Goal: Check status: Check status

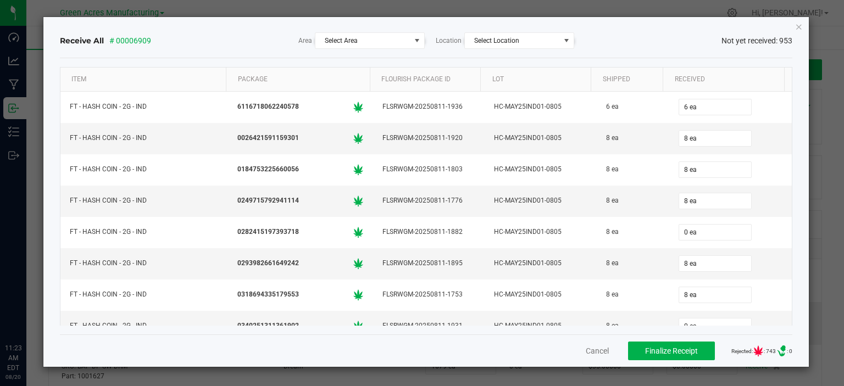
click at [797, 24] on icon "Close" at bounding box center [799, 26] width 8 height 13
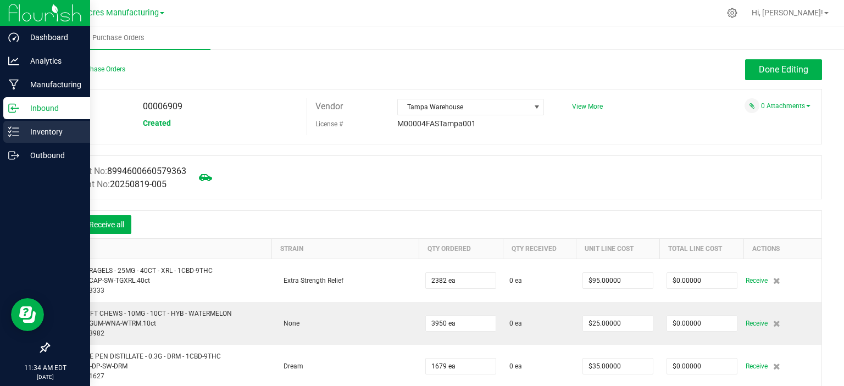
click at [19, 135] on p "Inventory" at bounding box center [52, 131] width 66 height 13
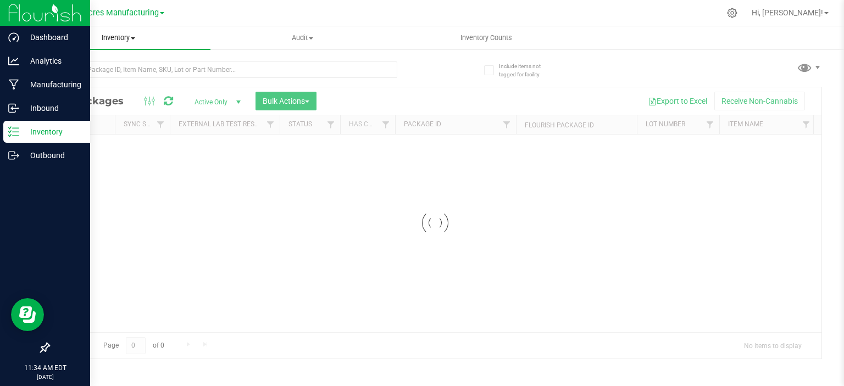
click at [131, 44] on uib-tab-heading "Inventory All packages All inventory Waste log Create inventory" at bounding box center [118, 37] width 184 height 23
click at [108, 73] on li "All inventory" at bounding box center [118, 79] width 184 height 13
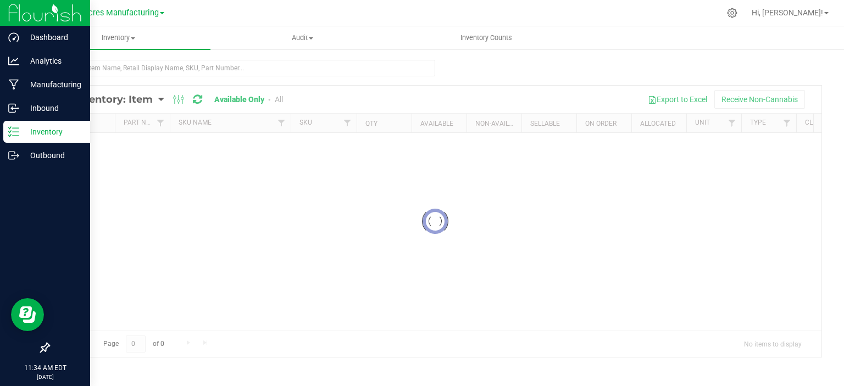
click at [116, 100] on div at bounding box center [435, 221] width 773 height 271
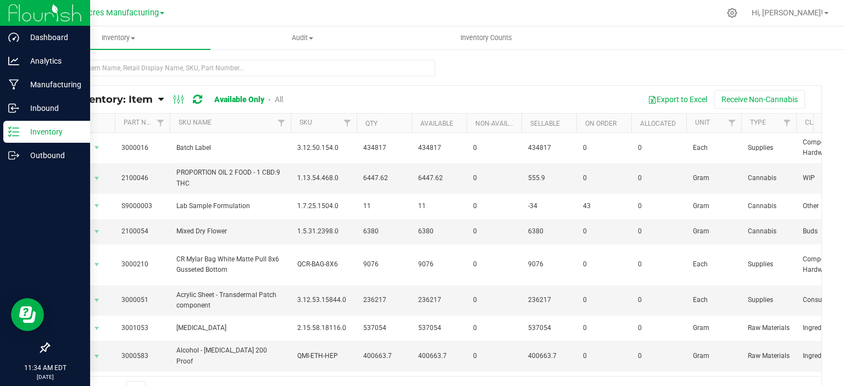
click at [159, 102] on icon at bounding box center [160, 100] width 5 height 10
click at [104, 176] on span "Item by Location" at bounding box center [82, 180] width 60 height 9
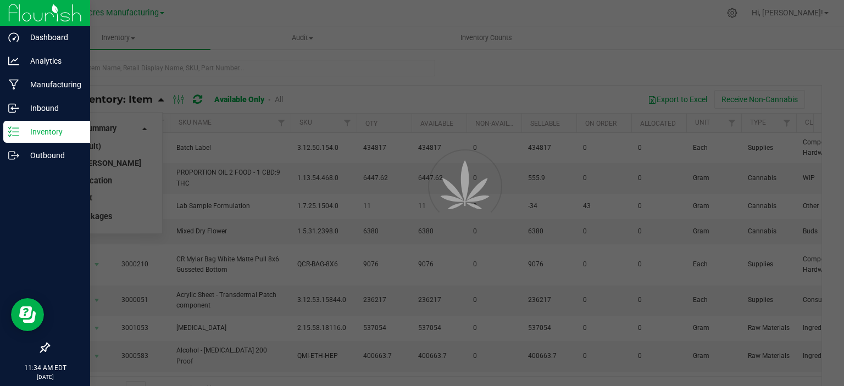
click at [103, 180] on div at bounding box center [422, 193] width 844 height 386
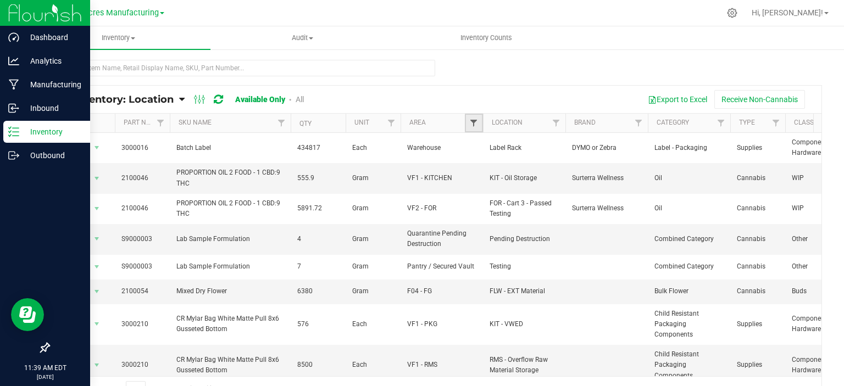
click at [474, 124] on span "Filter" at bounding box center [473, 123] width 9 height 9
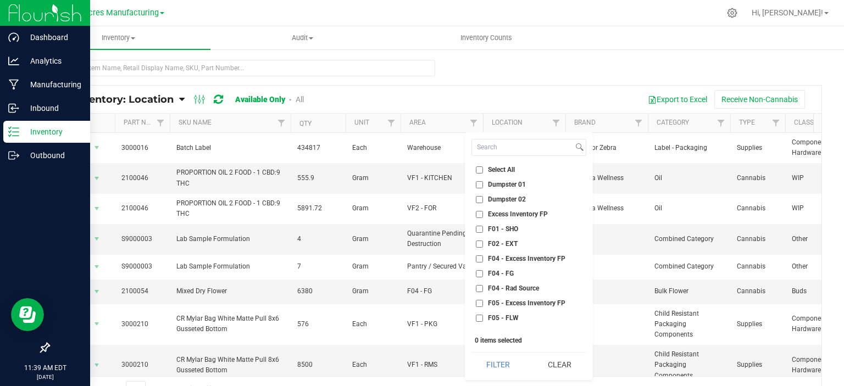
click at [488, 167] on span "Select All" at bounding box center [501, 170] width 27 height 7
click at [483, 167] on input "Select All" at bounding box center [479, 170] width 7 height 7
checkbox input "true"
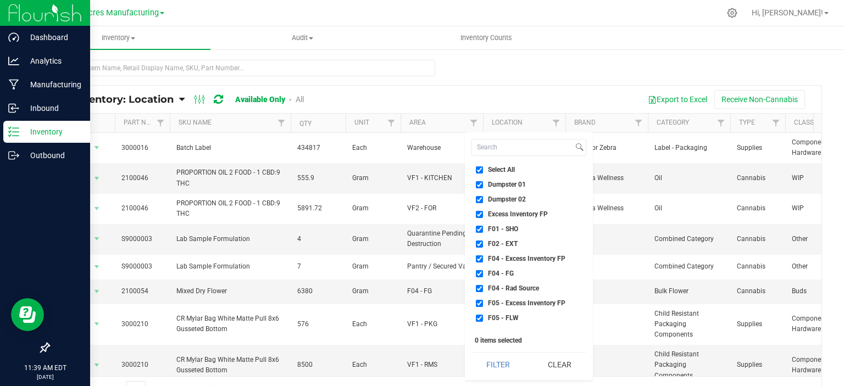
checkbox input "true"
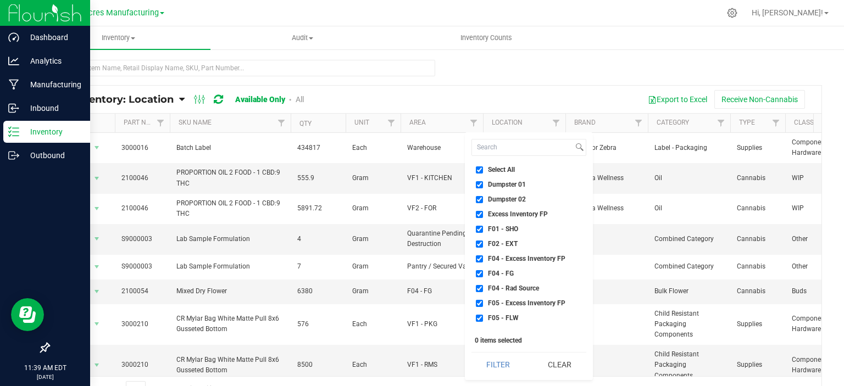
checkbox input "true"
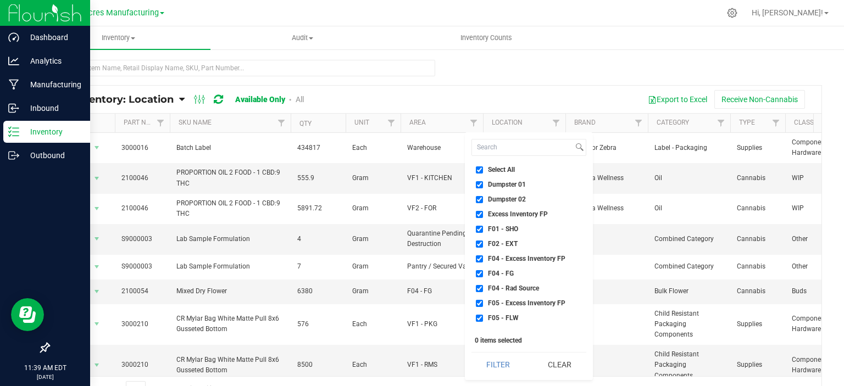
checkbox input "true"
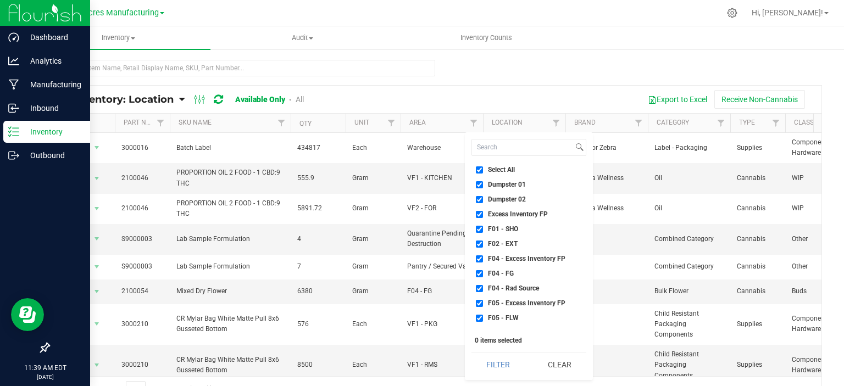
checkbox input "true"
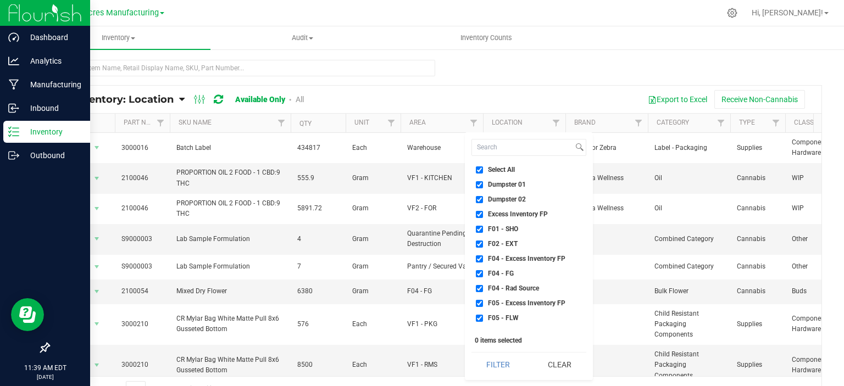
checkbox input "true"
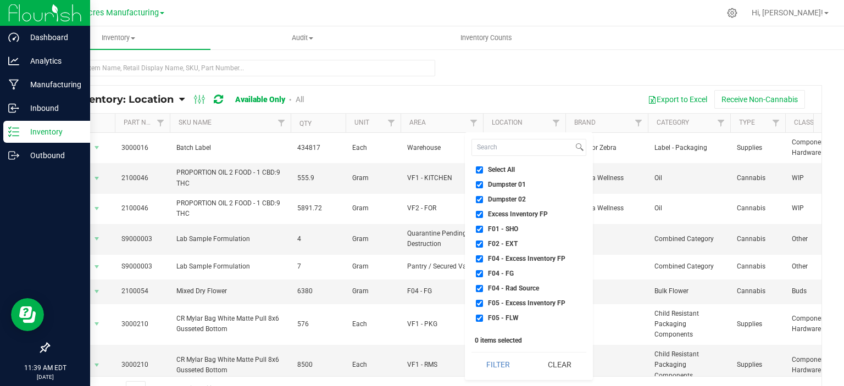
checkbox input "true"
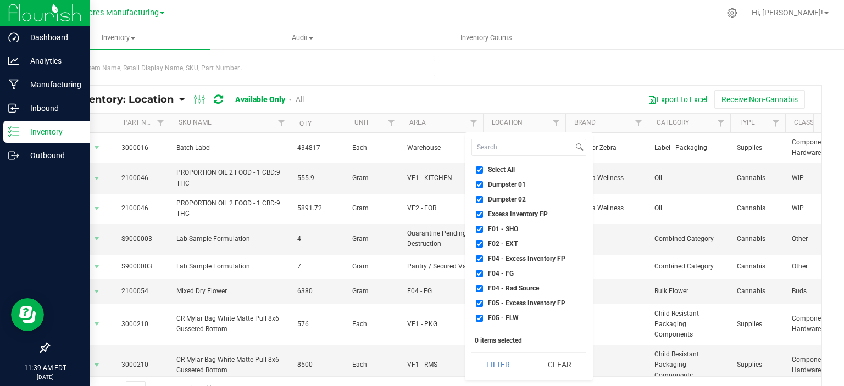
checkbox input "true"
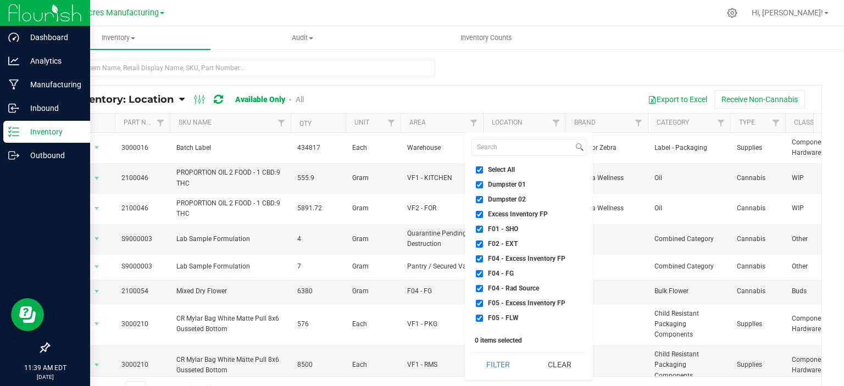
checkbox input "true"
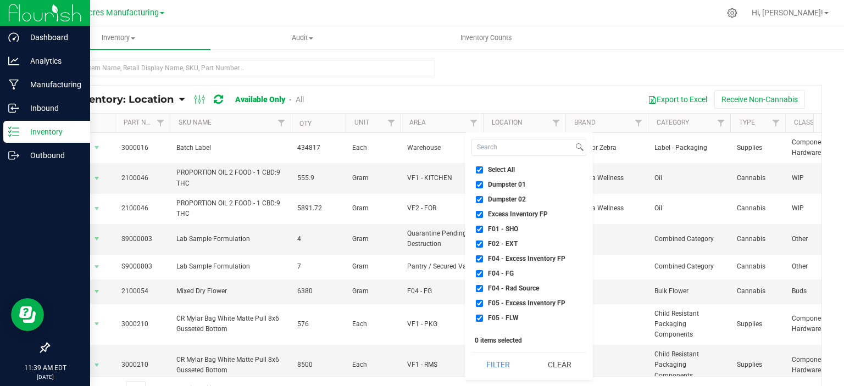
checkbox input "true"
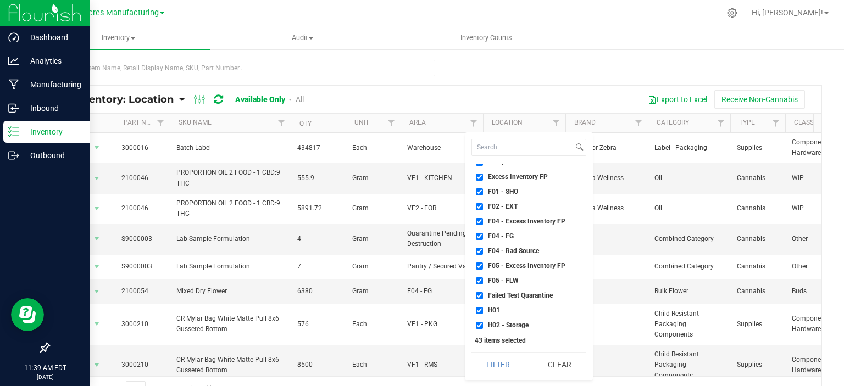
scroll to position [55, 0]
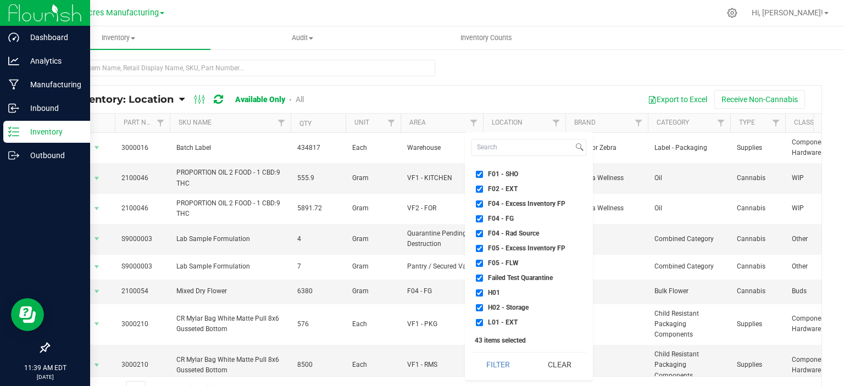
click at [516, 278] on span "Failed Test Quarantine" at bounding box center [520, 278] width 65 height 7
click at [483, 278] on input "Failed Test Quarantine" at bounding box center [479, 278] width 7 height 7
checkbox input "false"
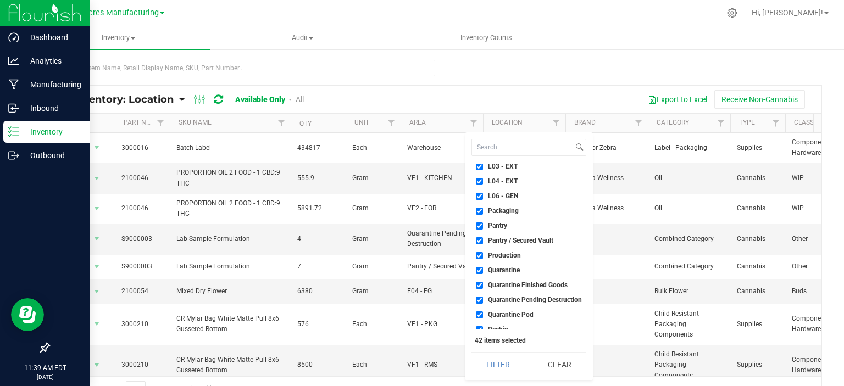
scroll to position [275, 0]
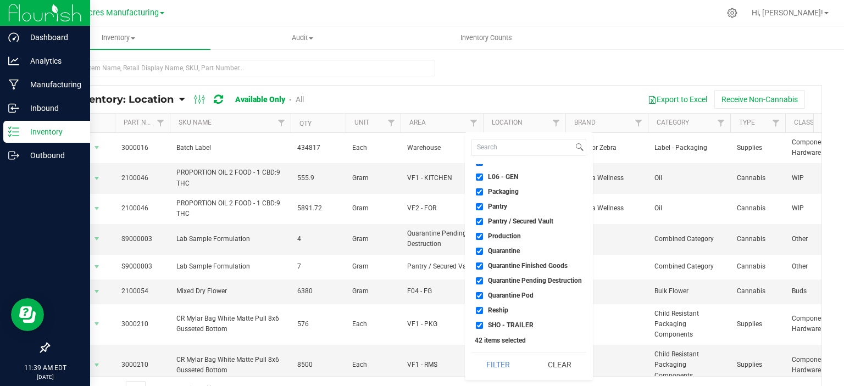
click at [513, 256] on li "Quarantine" at bounding box center [529, 252] width 115 height 12
click at [513, 254] on span "Quarantine" at bounding box center [504, 251] width 32 height 7
click at [483, 254] on input "Quarantine" at bounding box center [479, 251] width 7 height 7
checkbox input "false"
click at [513, 270] on li "Quarantine Finished Goods" at bounding box center [529, 267] width 115 height 12
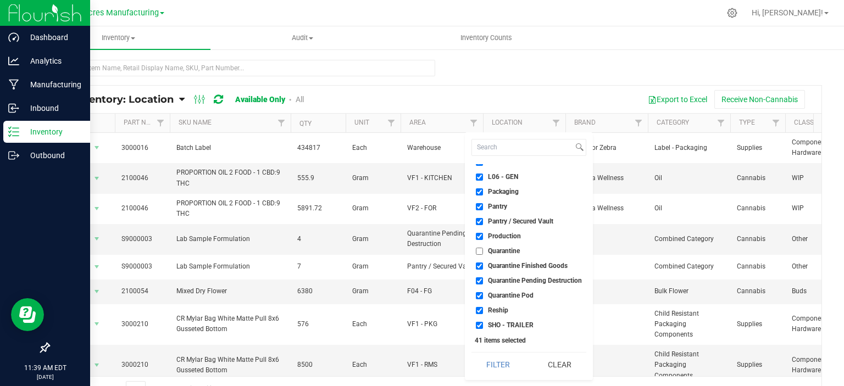
click at [512, 281] on span "Quarantine Pending Destruction" at bounding box center [535, 281] width 94 height 7
click at [483, 281] on input "Quarantine Pending Destruction" at bounding box center [479, 281] width 7 height 7
checkbox input "false"
click at [510, 268] on span "Quarantine Finished Goods" at bounding box center [528, 266] width 80 height 7
click at [483, 268] on input "Quarantine Finished Goods" at bounding box center [479, 266] width 7 height 7
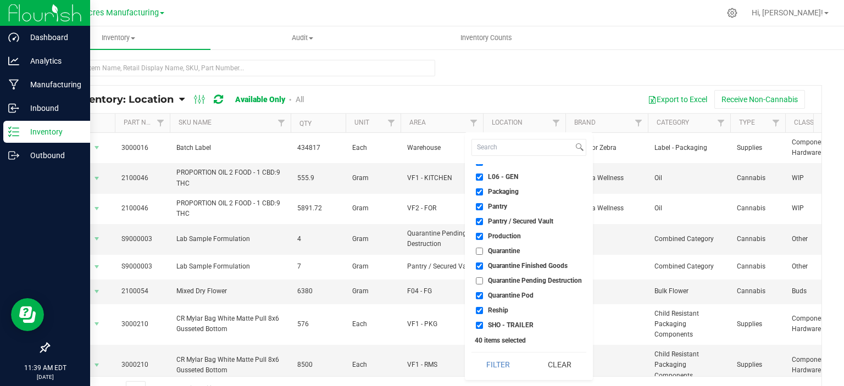
checkbox input "false"
click at [510, 292] on span "Quarantine Pod" at bounding box center [511, 295] width 46 height 7
click at [483, 292] on input "Quarantine Pod" at bounding box center [479, 295] width 7 height 7
checkbox input "false"
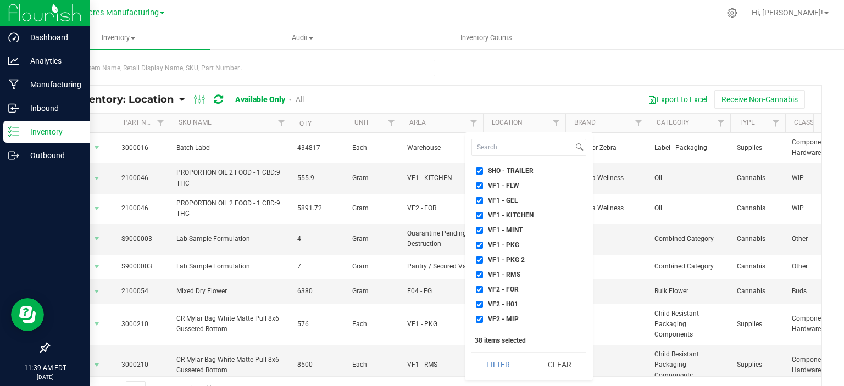
scroll to position [484, 0]
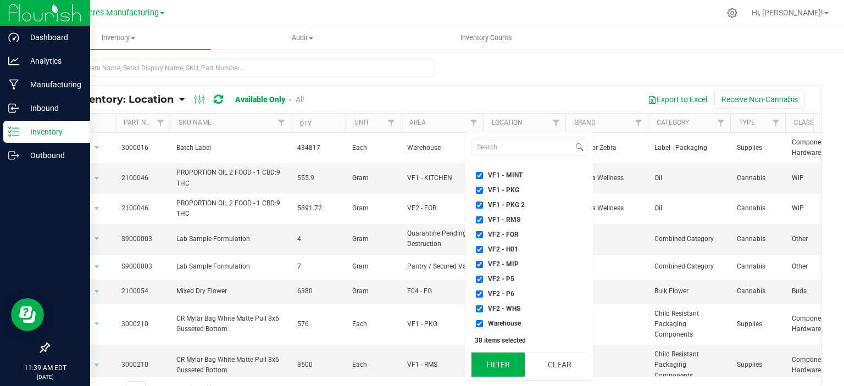
click at [511, 356] on button "Filter" at bounding box center [498, 365] width 53 height 24
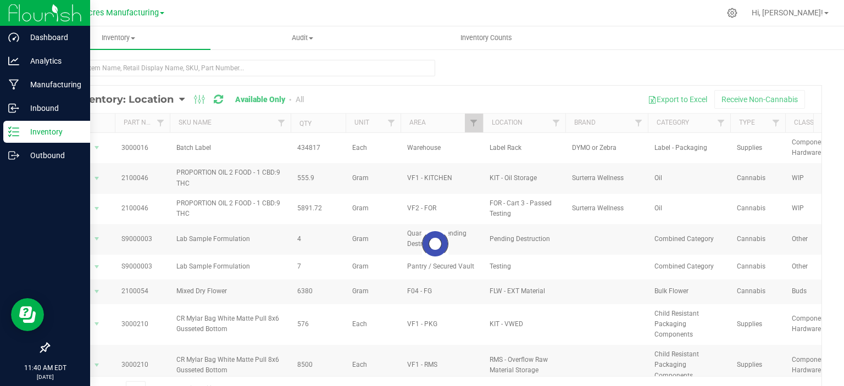
click at [513, 62] on div at bounding box center [435, 72] width 774 height 25
checkbox input "true"
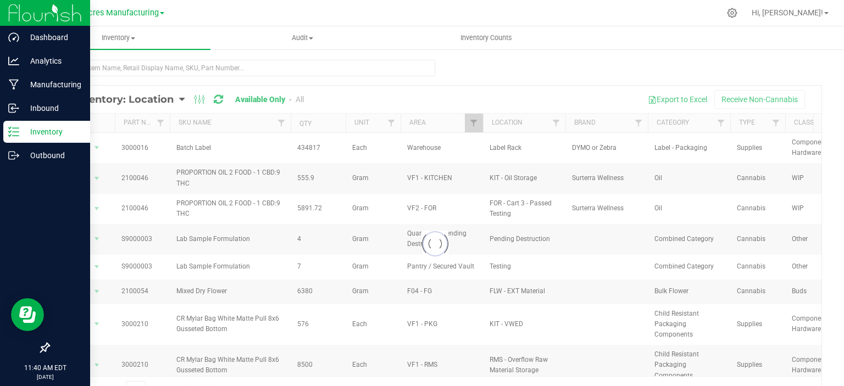
checkbox input "true"
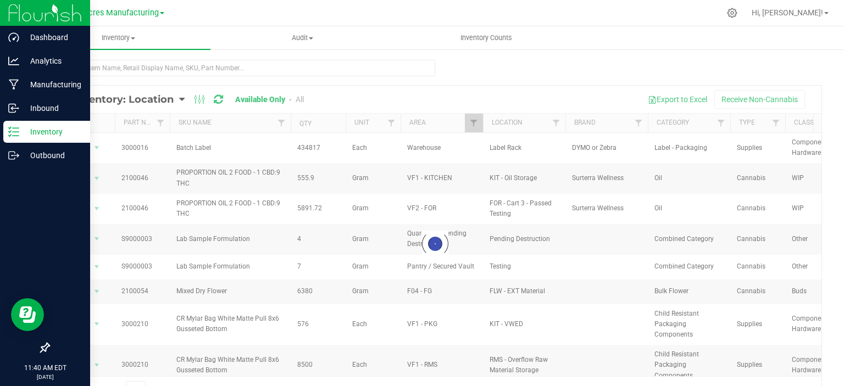
checkbox input "true"
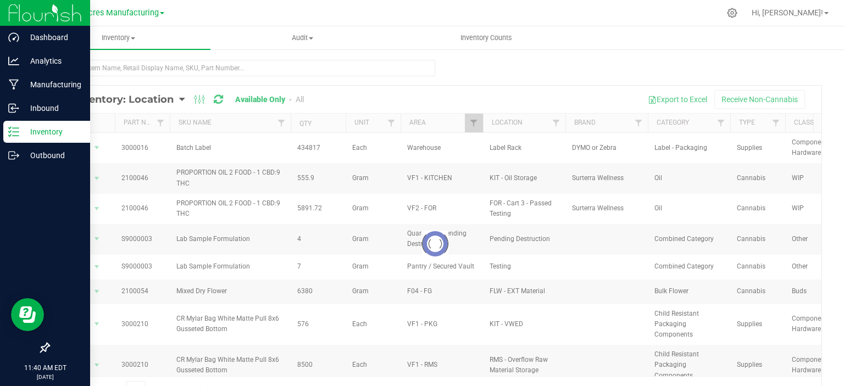
checkbox input "true"
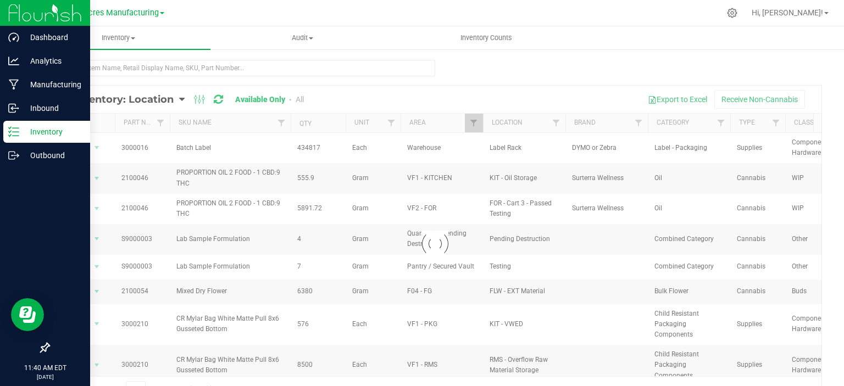
checkbox input "true"
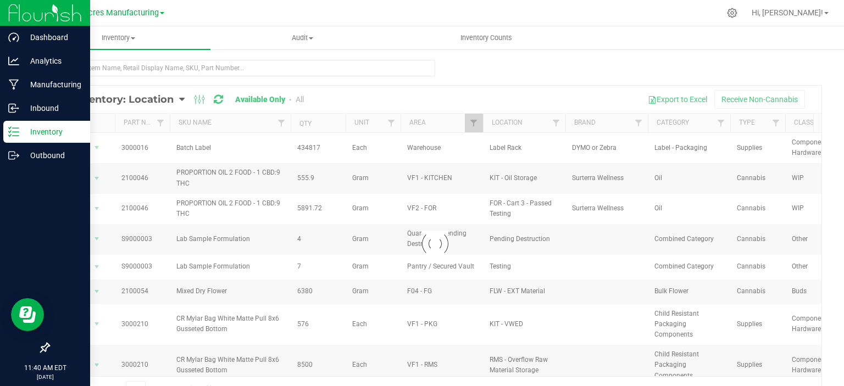
checkbox input "true"
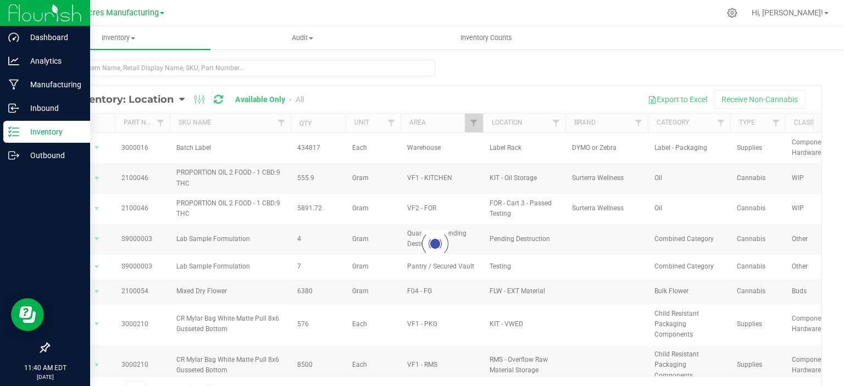
checkbox input "true"
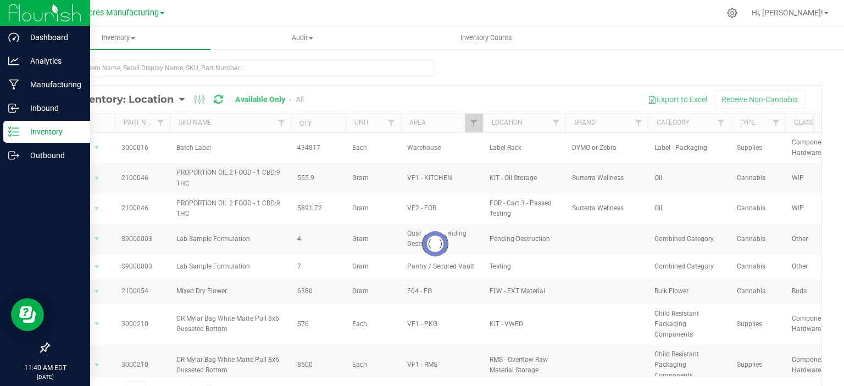
checkbox input "true"
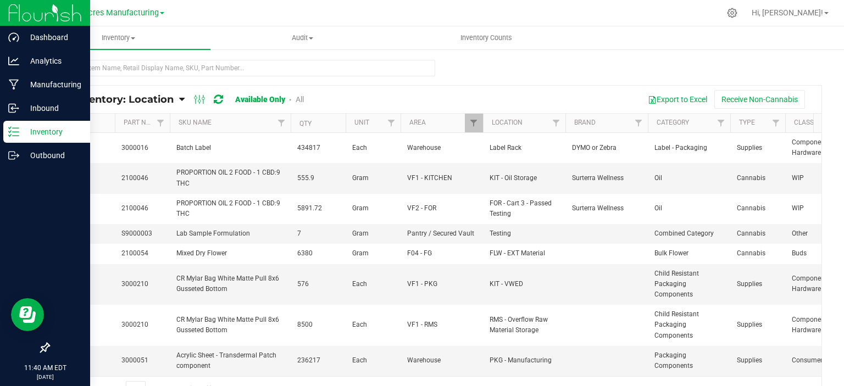
click at [513, 61] on div at bounding box center [435, 72] width 774 height 25
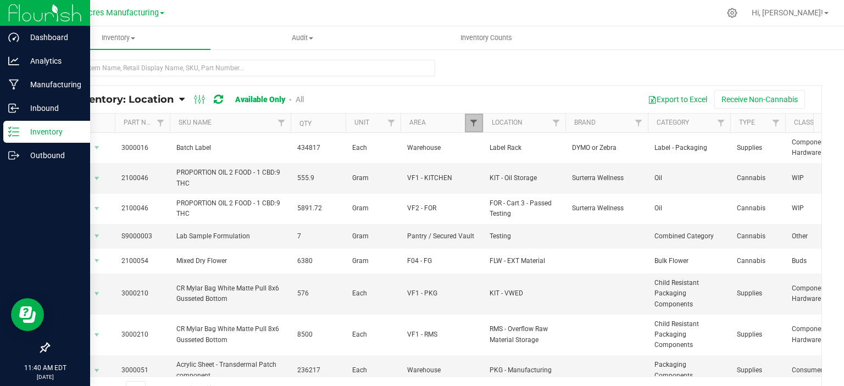
click at [475, 125] on span "Filter" at bounding box center [473, 123] width 9 height 9
click at [598, 72] on div at bounding box center [435, 72] width 774 height 25
click at [678, 98] on button "Export to Excel" at bounding box center [678, 99] width 74 height 19
click at [494, 84] on div at bounding box center [435, 72] width 774 height 25
click at [130, 12] on span "Green Acres Manufacturing" at bounding box center [109, 13] width 99 height 10
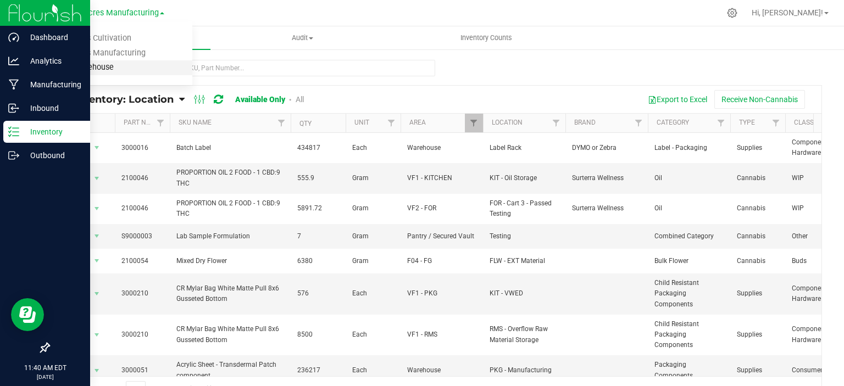
click at [125, 67] on link "Tampa Warehouse" at bounding box center [112, 67] width 160 height 15
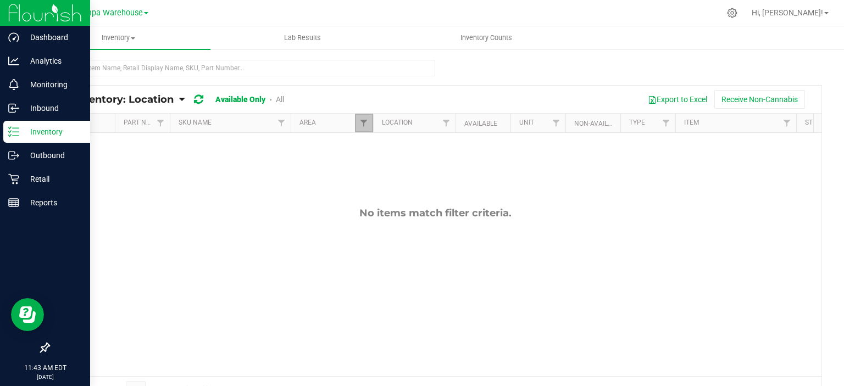
click at [358, 124] on link "Filter" at bounding box center [364, 123] width 18 height 19
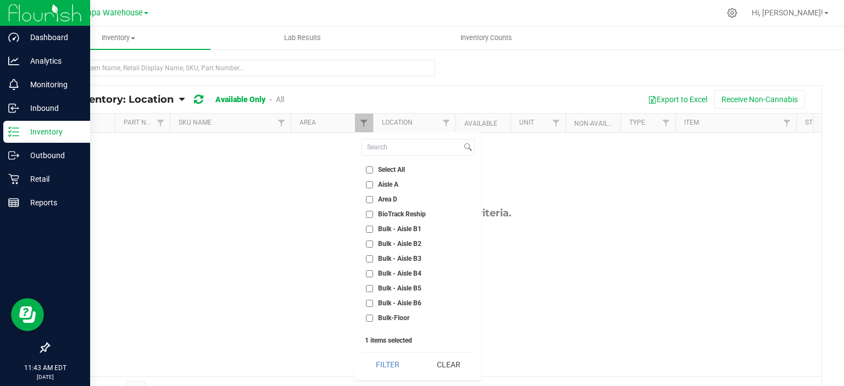
click at [390, 171] on span "Select All" at bounding box center [391, 170] width 27 height 7
click at [373, 171] on input "Select All" at bounding box center [369, 170] width 7 height 7
checkbox input "true"
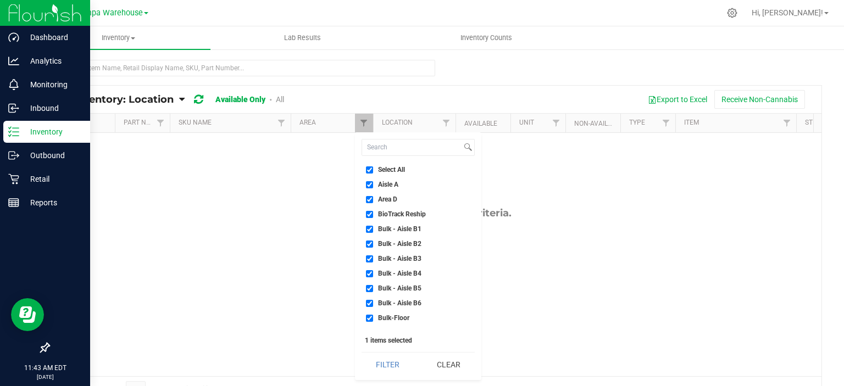
checkbox input "true"
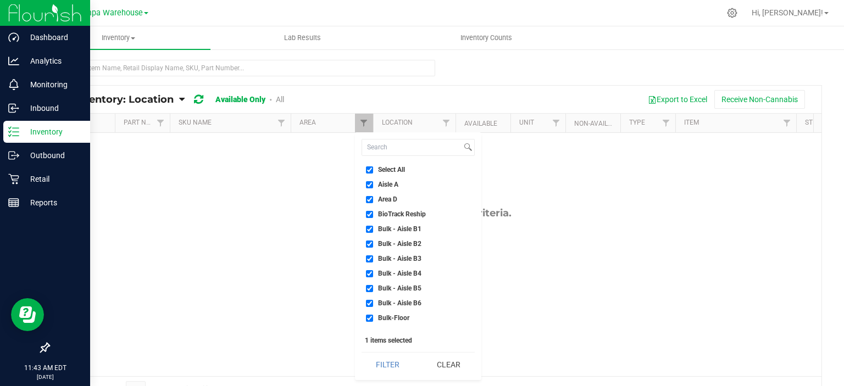
checkbox input "true"
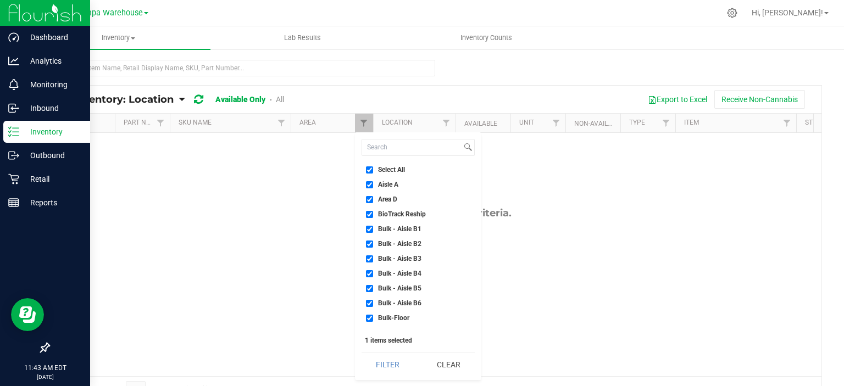
checkbox input "true"
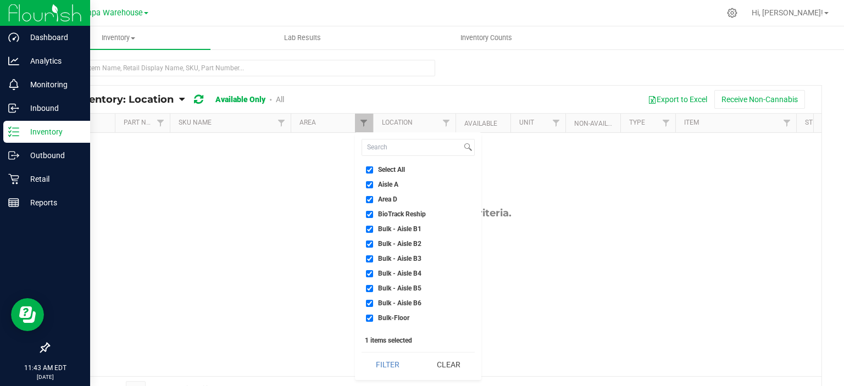
checkbox input "true"
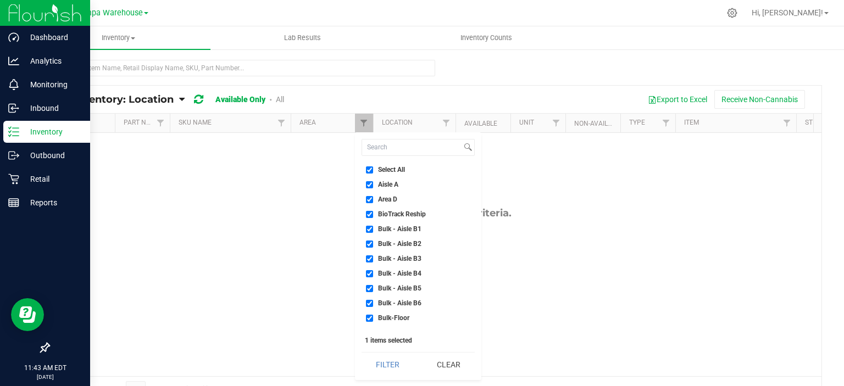
checkbox input "true"
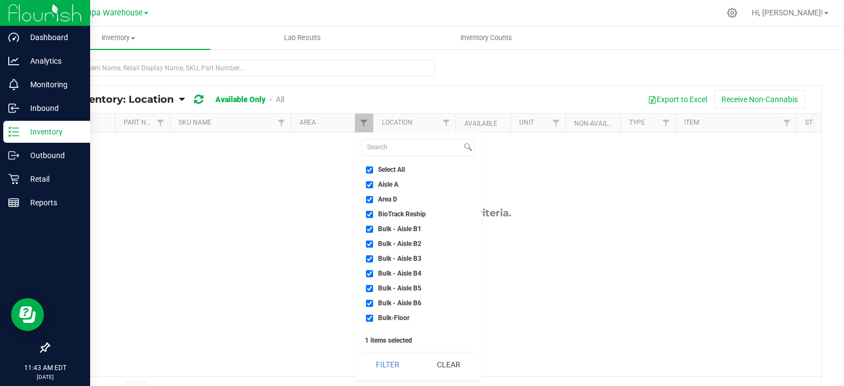
checkbox input "true"
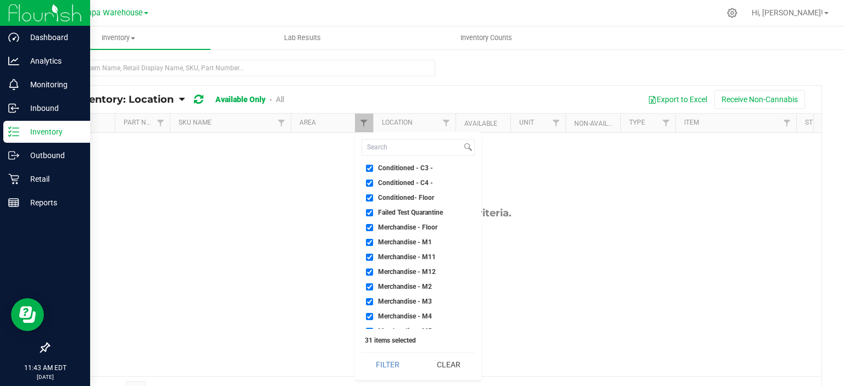
click at [416, 213] on span "Failed Test Quarantine" at bounding box center [410, 212] width 65 height 7
click at [373, 213] on input "Failed Test Quarantine" at bounding box center [369, 212] width 7 height 7
checkbox input "false"
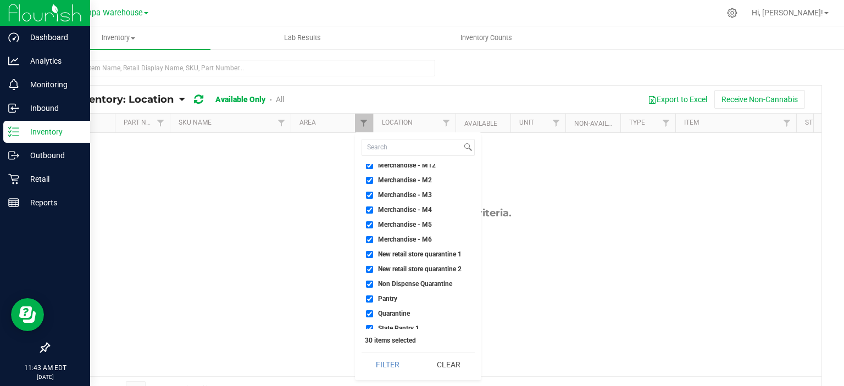
scroll to position [306, 0]
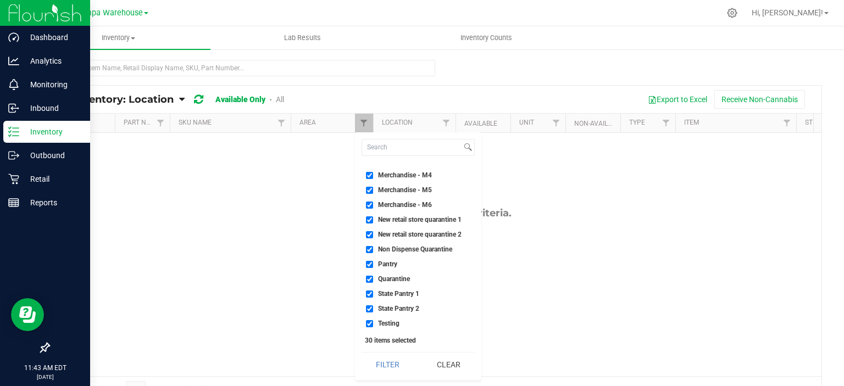
click at [433, 218] on span "New retail store quarantine 1" at bounding box center [420, 220] width 84 height 7
click at [373, 218] on input "New retail store quarantine 1" at bounding box center [369, 220] width 7 height 7
checkbox input "false"
click at [429, 239] on li "New retail store quarantine 2" at bounding box center [418, 235] width 113 height 12
click at [428, 226] on ul "Select All Aisle A Area D BioTrack Reship Bulk - Aisle B1 Bulk - Aisle B2 Bulk …" at bounding box center [418, 246] width 113 height 165
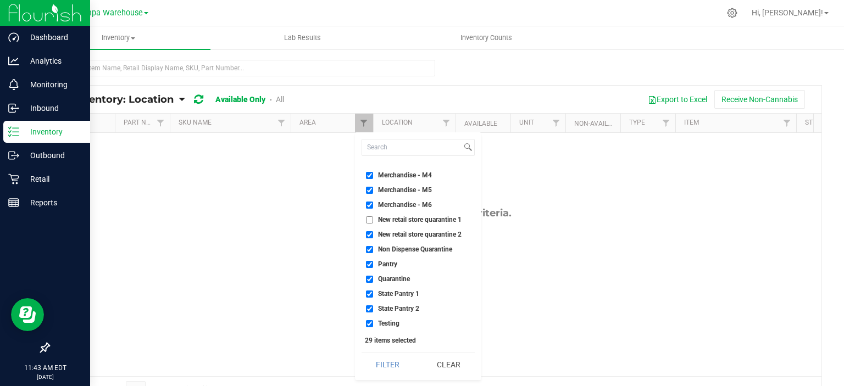
click at [423, 244] on li "Non Dispense Quarantine" at bounding box center [418, 250] width 113 height 12
click at [418, 231] on span "New retail store quarantine 2" at bounding box center [420, 234] width 84 height 7
click at [373, 231] on input "New retail store quarantine 2" at bounding box center [369, 234] width 7 height 7
checkbox input "false"
click at [416, 247] on span "Non Dispense Quarantine" at bounding box center [415, 249] width 74 height 7
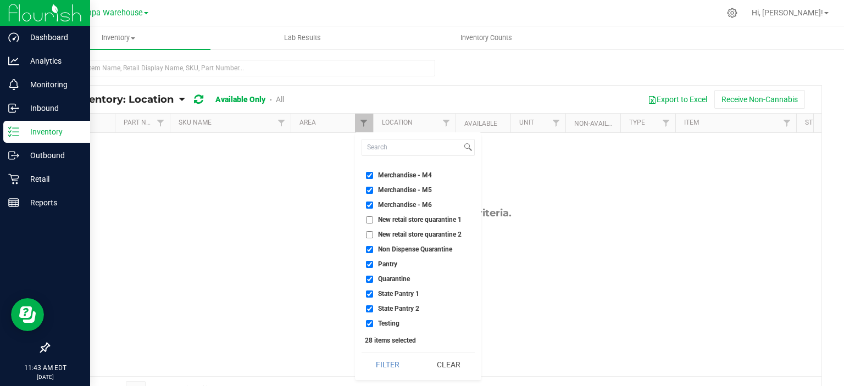
click at [373, 247] on input "Non Dispense Quarantine" at bounding box center [369, 249] width 7 height 7
checkbox input "false"
click at [403, 276] on span "Quarantine" at bounding box center [394, 279] width 32 height 7
click at [373, 276] on input "Quarantine" at bounding box center [369, 279] width 7 height 7
checkbox input "false"
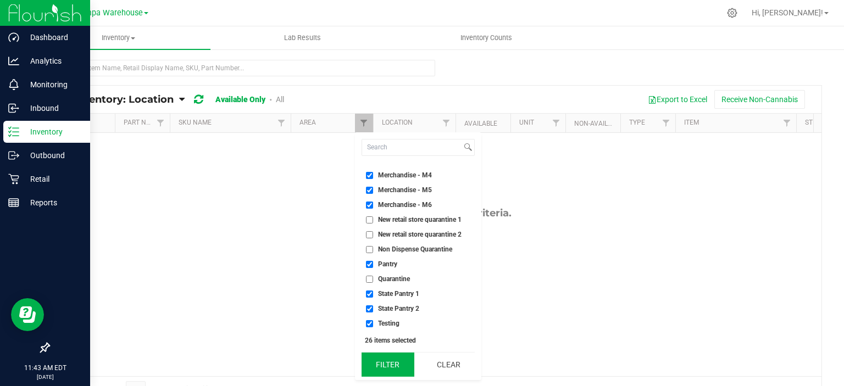
click at [389, 363] on button "Filter" at bounding box center [388, 365] width 53 height 24
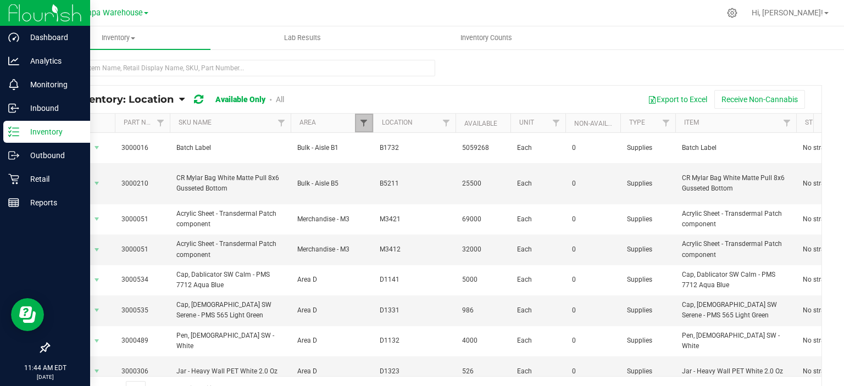
click at [365, 124] on span "Filter" at bounding box center [363, 123] width 9 height 9
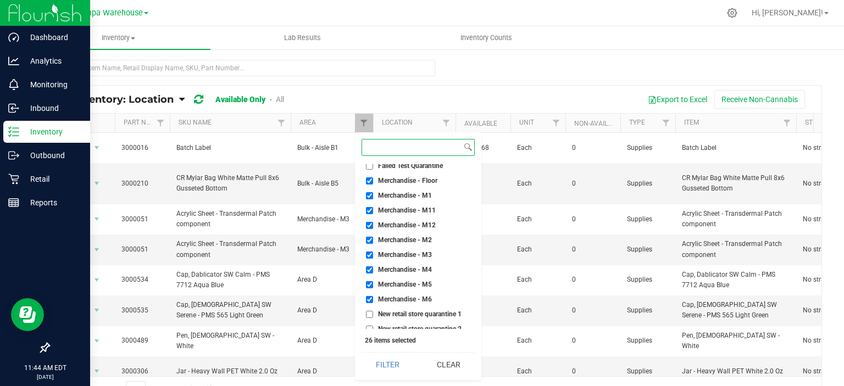
scroll to position [306, 0]
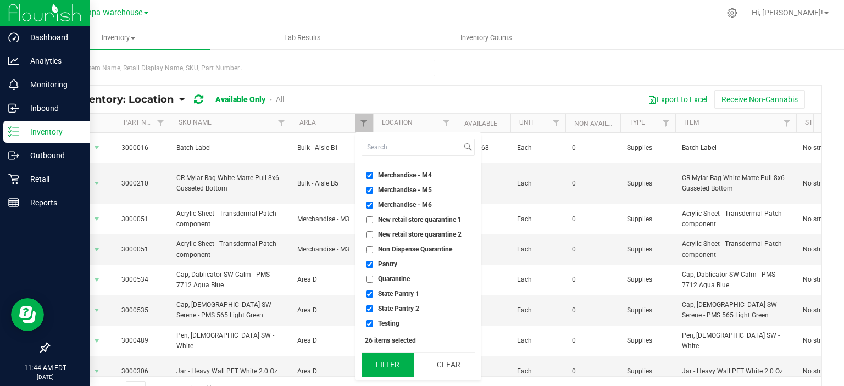
click at [382, 368] on button "Filter" at bounding box center [388, 365] width 53 height 24
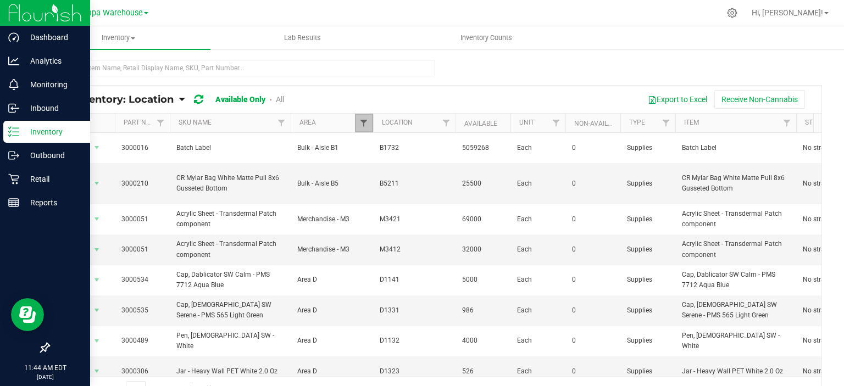
click at [364, 122] on span "Filter" at bounding box center [363, 123] width 9 height 9
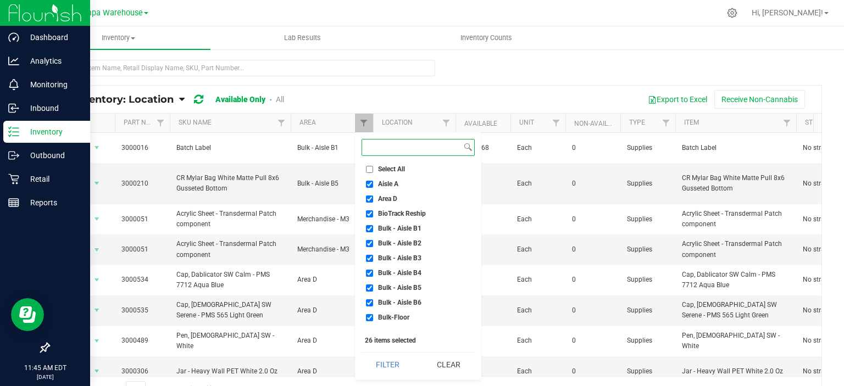
scroll to position [0, 0]
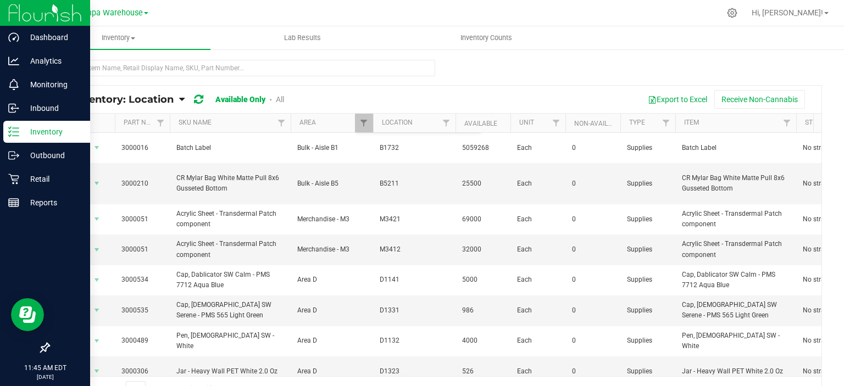
click at [563, 65] on div at bounding box center [435, 72] width 774 height 25
click at [657, 96] on button "Export to Excel" at bounding box center [678, 99] width 74 height 19
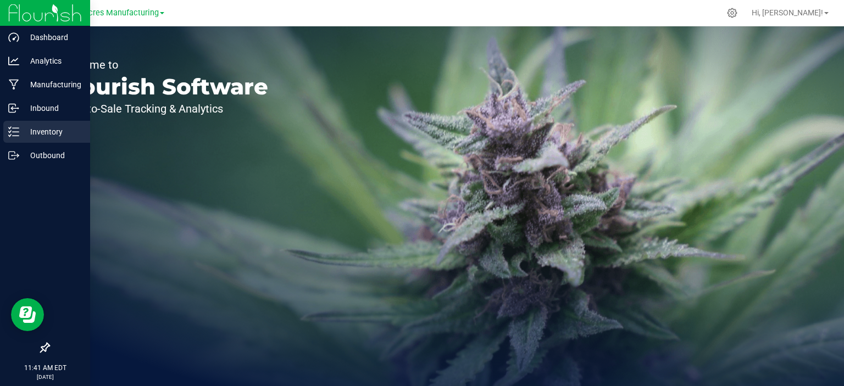
click at [33, 131] on p "Inventory" at bounding box center [52, 131] width 66 height 13
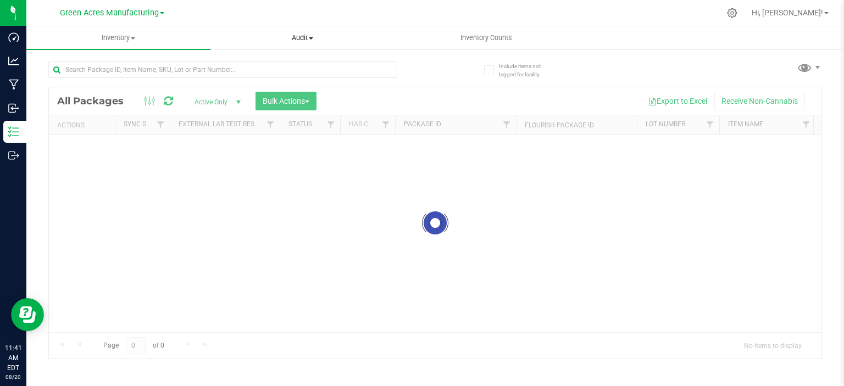
click at [309, 36] on span "Audit" at bounding box center [302, 38] width 183 height 10
click at [282, 65] on span "Inventory auditing" at bounding box center [257, 66] width 94 height 9
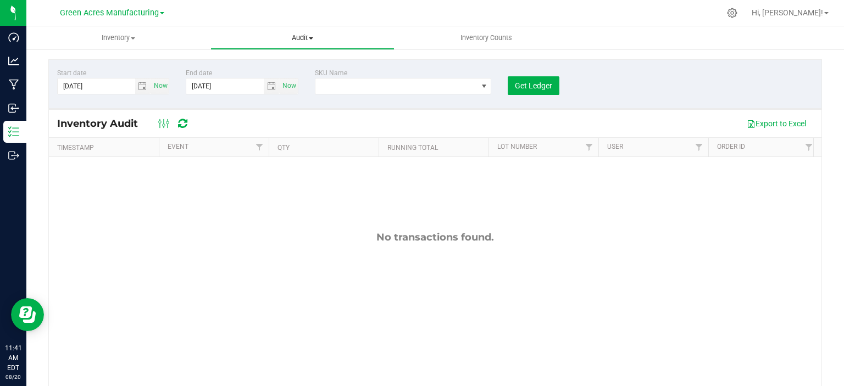
click at [297, 39] on span "Audit" at bounding box center [302, 38] width 183 height 10
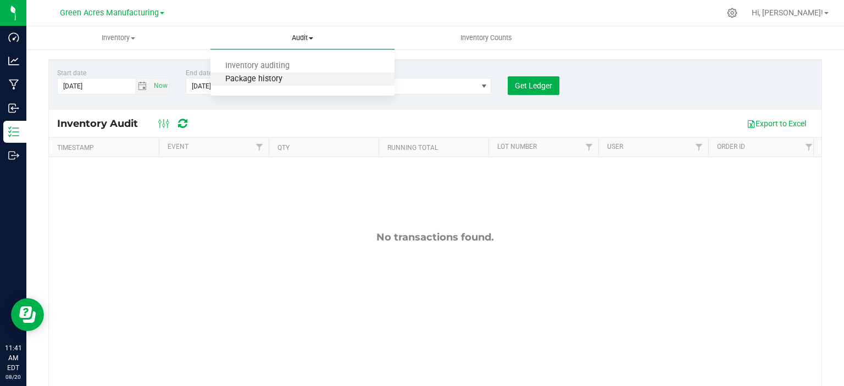
click at [288, 79] on span "Package history" at bounding box center [253, 79] width 87 height 9
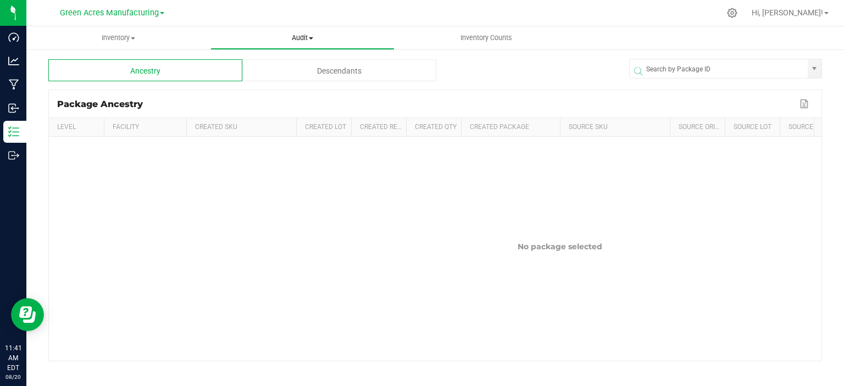
click at [306, 39] on span "Audit" at bounding box center [302, 38] width 183 height 10
click at [292, 65] on span "Inventory auditing" at bounding box center [257, 66] width 94 height 9
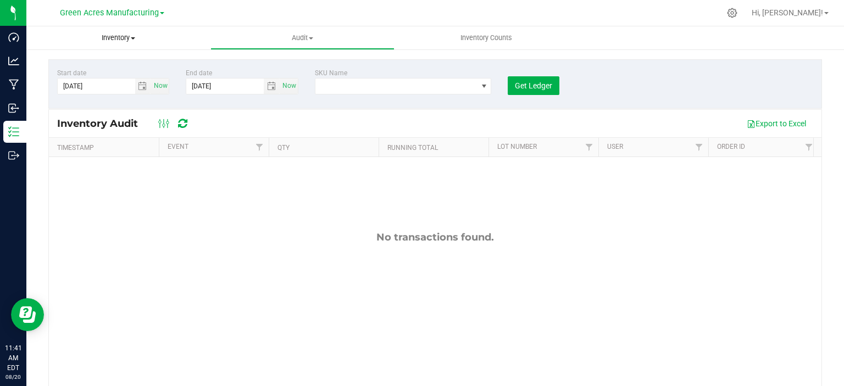
click at [117, 41] on span "Inventory" at bounding box center [118, 38] width 184 height 10
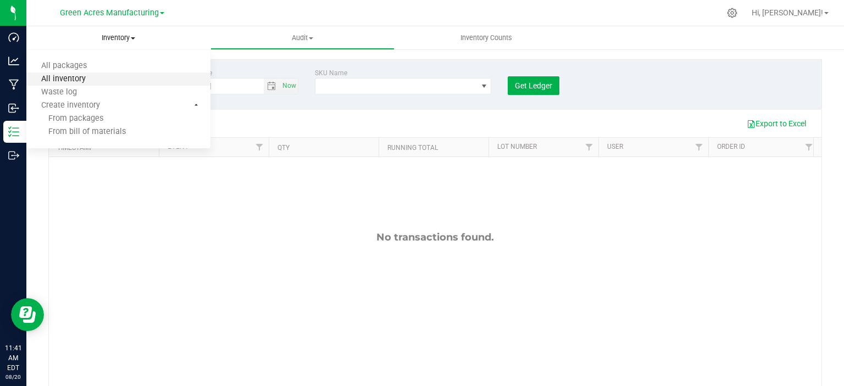
click at [88, 76] on span "All inventory" at bounding box center [63, 79] width 74 height 9
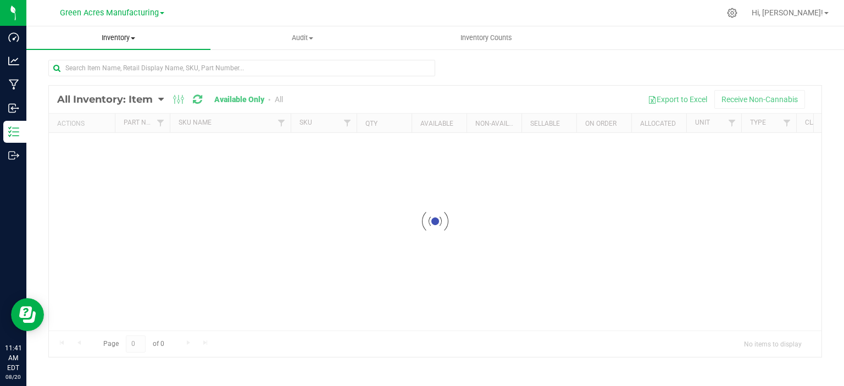
click at [115, 39] on span "Inventory" at bounding box center [118, 38] width 184 height 10
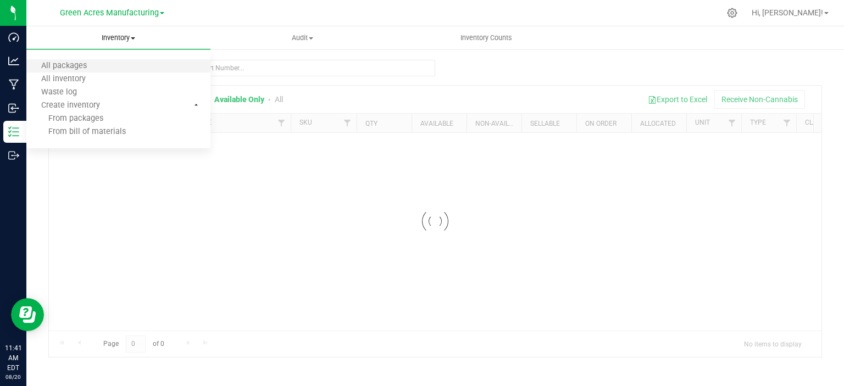
click at [104, 60] on li "All packages" at bounding box center [118, 66] width 184 height 13
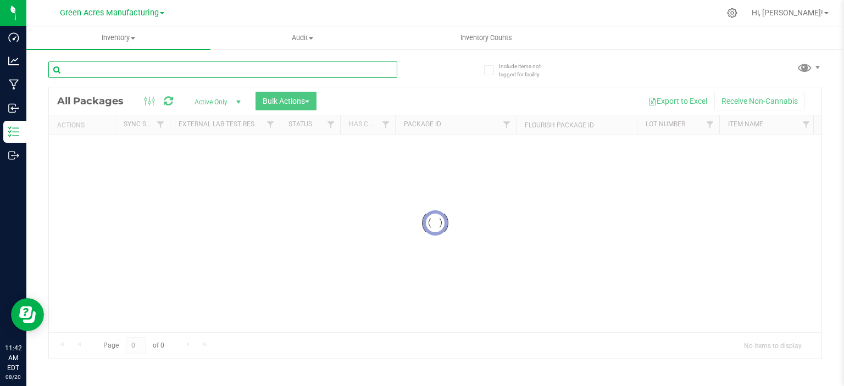
click at [131, 68] on input "text" at bounding box center [222, 70] width 349 height 16
type input "j"
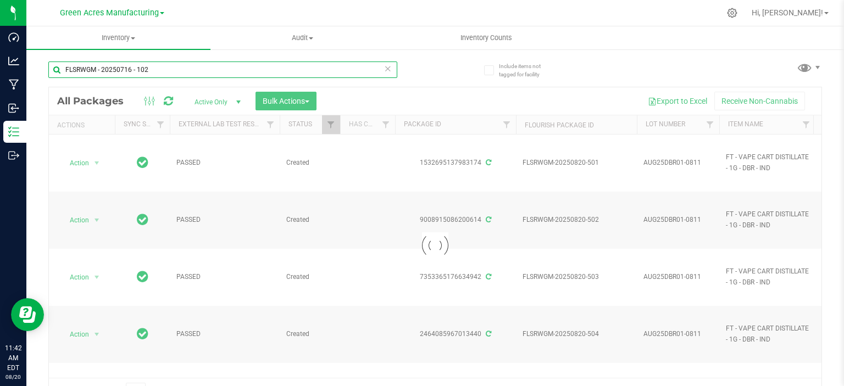
click at [137, 71] on input "FLSRWGM - 20250716 - 102" at bounding box center [222, 70] width 349 height 16
click at [131, 70] on input "FLSRWGM - 20250716 -102" at bounding box center [222, 70] width 349 height 16
click at [132, 70] on input "FLSRWGM - 20250716 -102" at bounding box center [222, 70] width 349 height 16
click at [102, 70] on input "FLSRWGM - 20250716-102" at bounding box center [222, 70] width 349 height 16
click at [97, 71] on input "FLSRWGM -20250716-102" at bounding box center [222, 70] width 349 height 16
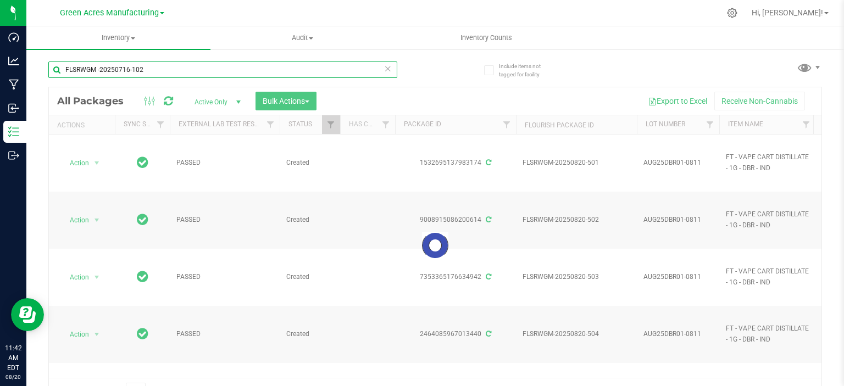
click at [98, 69] on input "FLSRWGM -20250716-102" at bounding box center [222, 70] width 349 height 16
click at [97, 69] on input "FLSRWGM -20250716-102" at bounding box center [222, 70] width 349 height 16
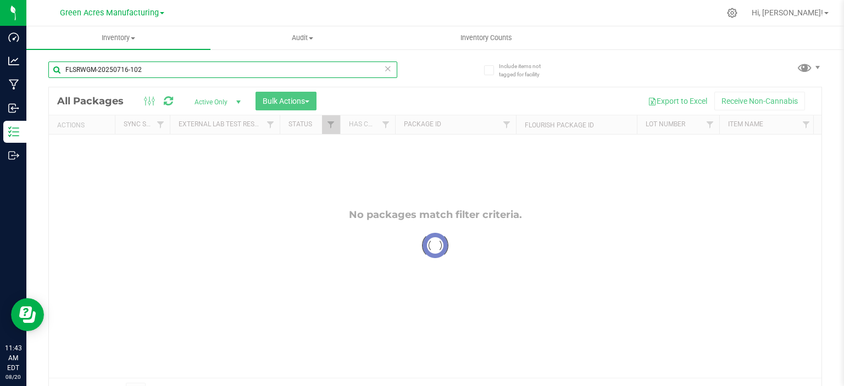
type input "FLSRWGM-20250716-102"
click at [490, 190] on div at bounding box center [435, 245] width 773 height 317
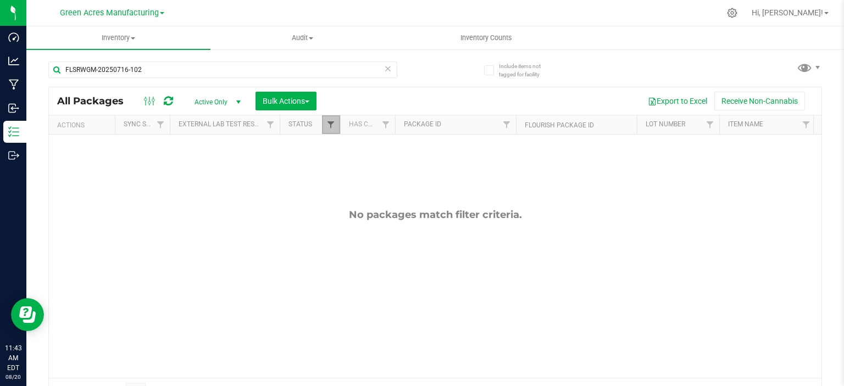
click at [330, 122] on span "Filter" at bounding box center [330, 124] width 9 height 9
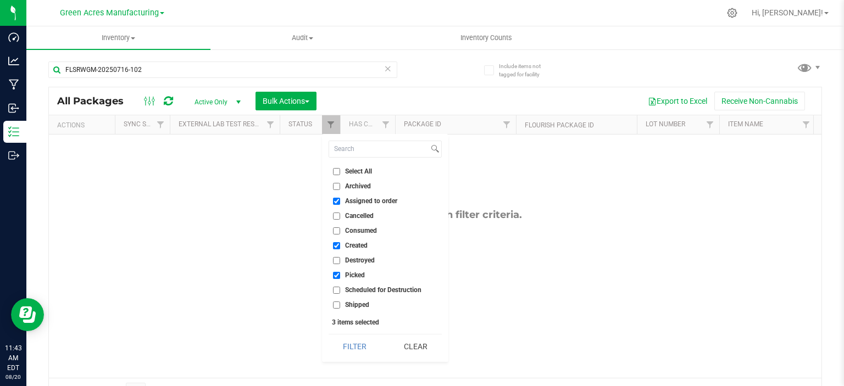
click at [355, 170] on span "Select All" at bounding box center [358, 171] width 27 height 7
click at [340, 170] on input "Select All" at bounding box center [336, 171] width 7 height 7
checkbox input "true"
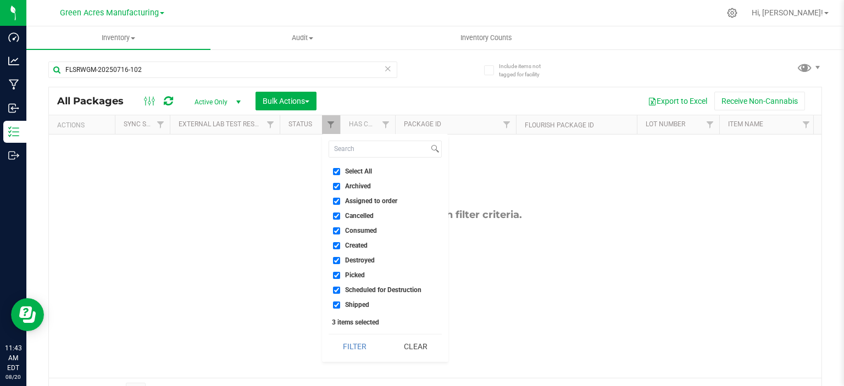
checkbox input "true"
click at [369, 348] on button "Filter" at bounding box center [355, 347] width 53 height 24
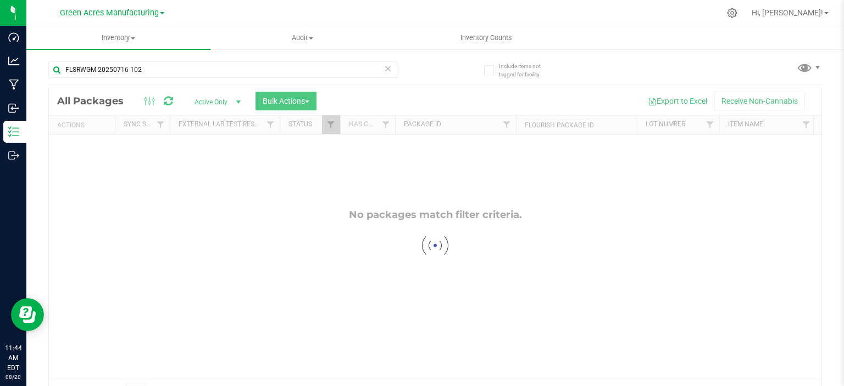
click at [405, 221] on div at bounding box center [435, 245] width 773 height 317
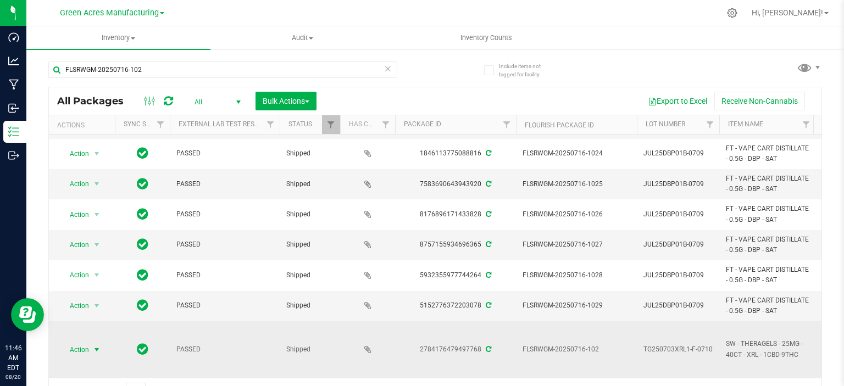
click at [90, 342] on span "select" at bounding box center [97, 349] width 14 height 15
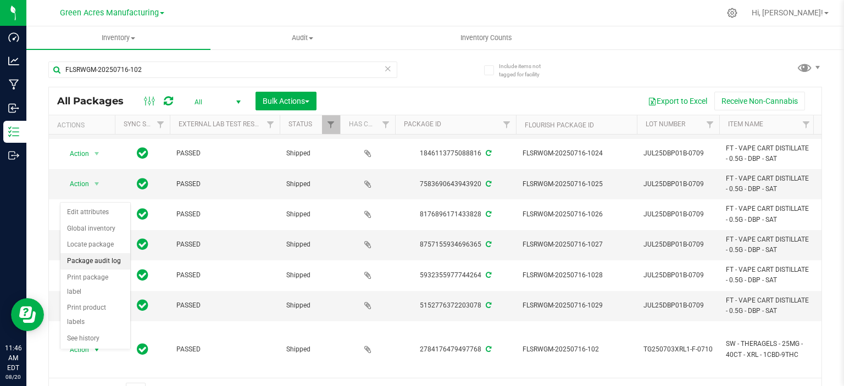
click at [95, 261] on li "Package audit log" at bounding box center [95, 261] width 70 height 16
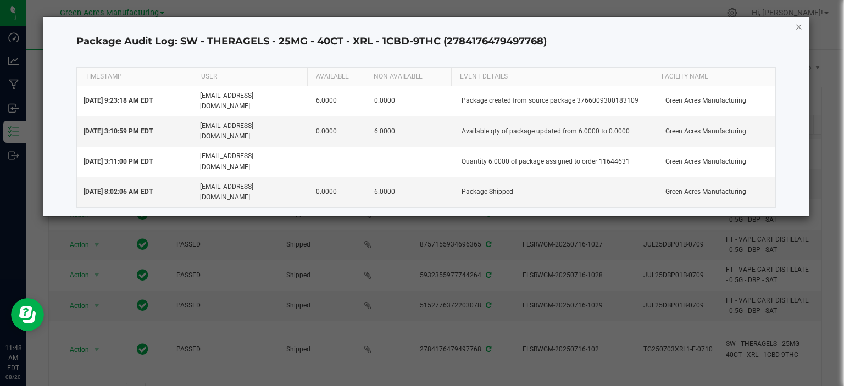
click at [800, 26] on icon "button" at bounding box center [799, 26] width 8 height 13
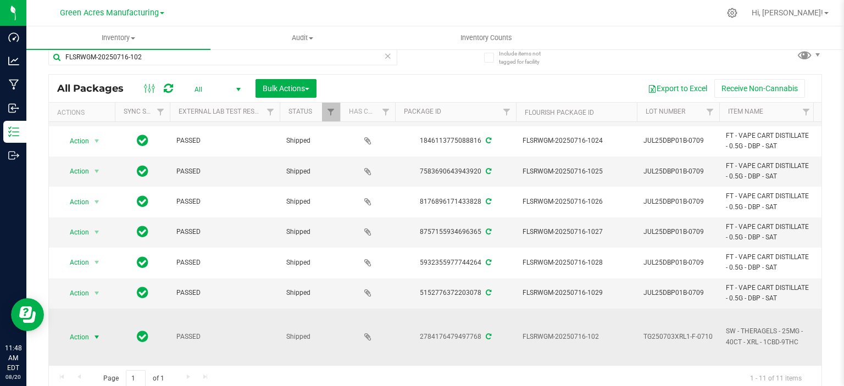
scroll to position [18, 0]
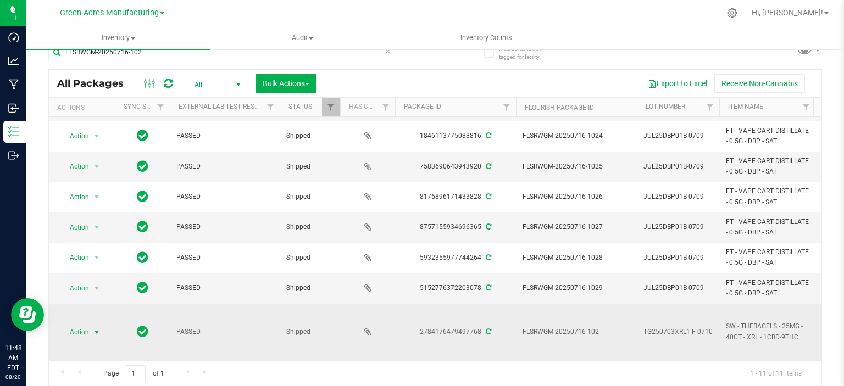
click at [87, 325] on span "Action" at bounding box center [75, 332] width 30 height 15
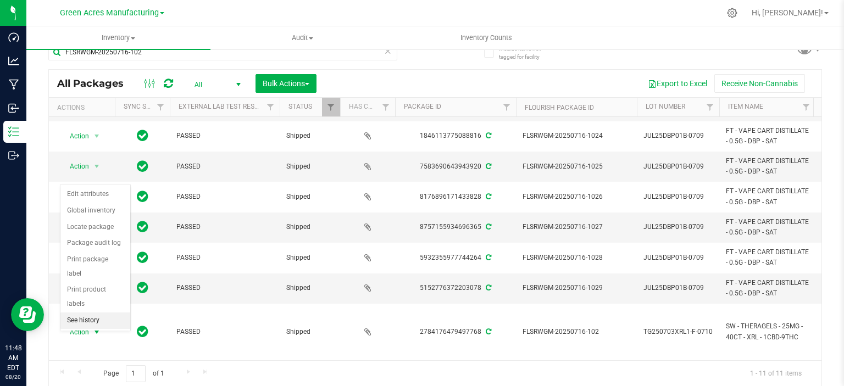
click at [103, 313] on li "See history" at bounding box center [95, 321] width 70 height 16
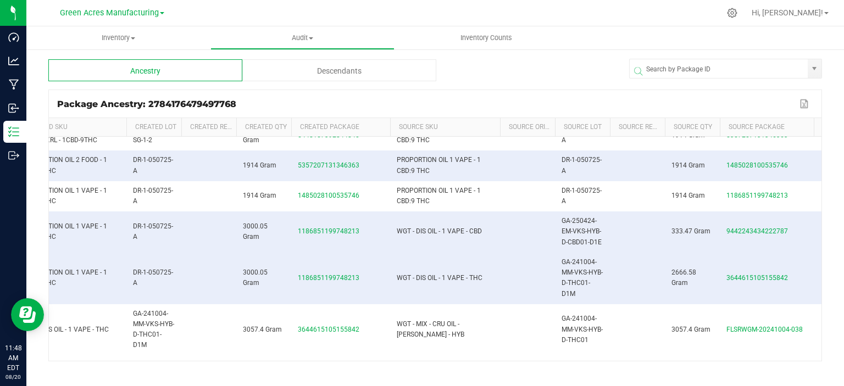
scroll to position [0, 170]
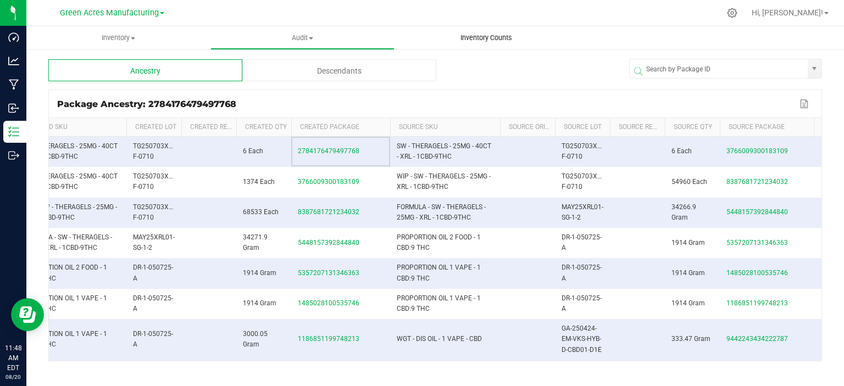
drag, startPoint x: 295, startPoint y: 142, endPoint x: 441, endPoint y: 48, distance: 173.6
click at [331, 107] on kendo-grid "Package Ancestry: 2784176479497768 Export to Excel Level Facility Created SKU C…" at bounding box center [435, 226] width 774 height 272
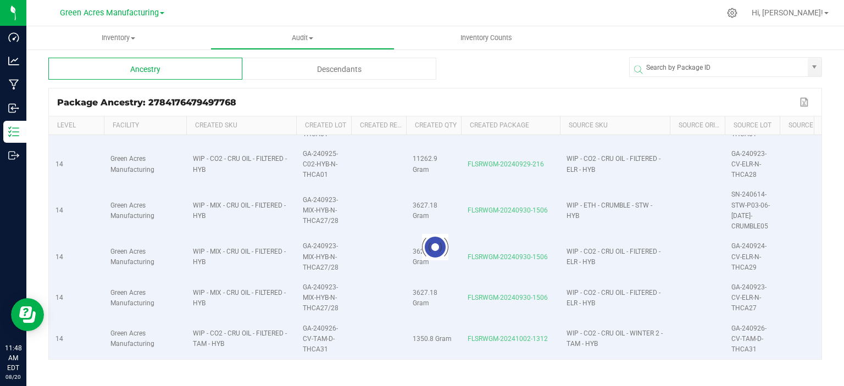
scroll to position [5, 0]
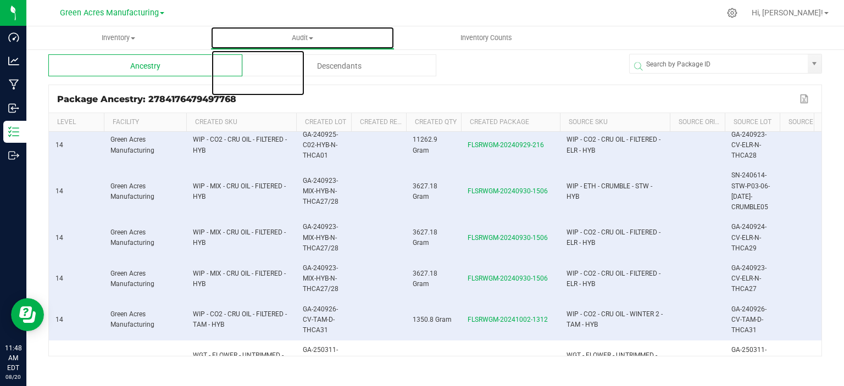
click at [303, 35] on span "Audit" at bounding box center [302, 38] width 183 height 10
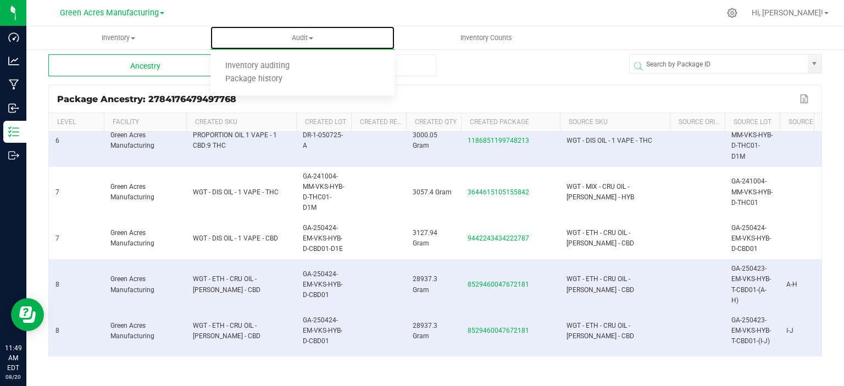
scroll to position [0, 0]
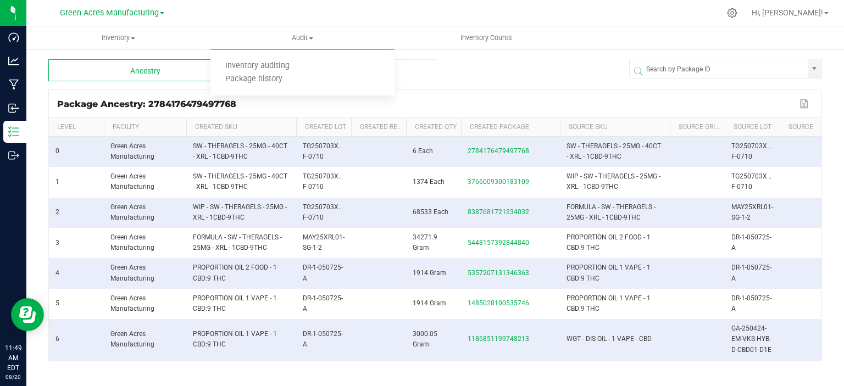
click at [506, 93] on div "Package Ancestry: 2784176479497768 Export to Excel" at bounding box center [435, 103] width 773 height 27
click at [151, 101] on div "Package Ancestry: 2784176479497768" at bounding box center [427, 104] width 740 height 10
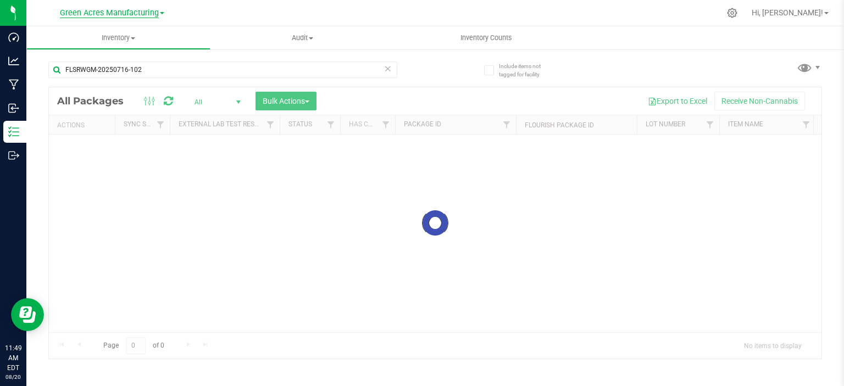
click at [95, 15] on span "Green Acres Manufacturing" at bounding box center [109, 13] width 99 height 10
click at [100, 70] on link "Tampa Warehouse" at bounding box center [112, 67] width 160 height 15
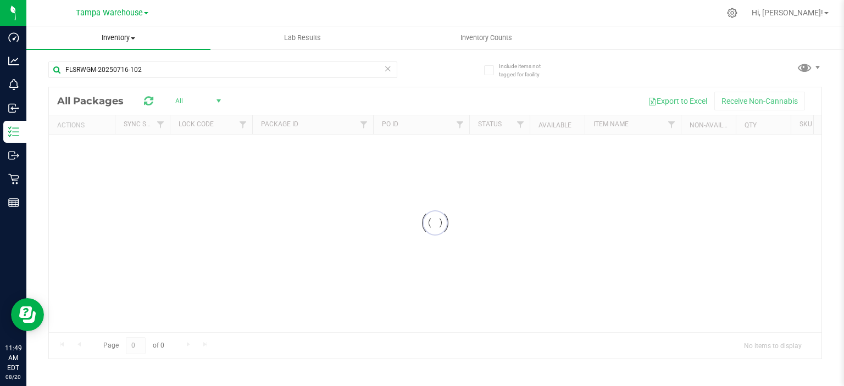
click at [123, 42] on span "Inventory" at bounding box center [118, 38] width 184 height 10
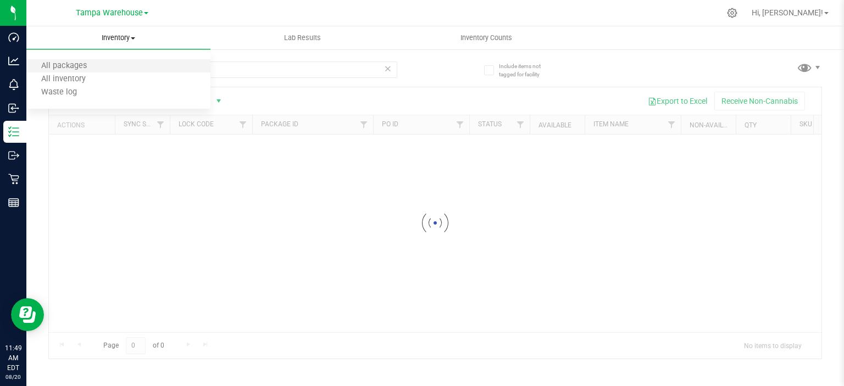
click at [117, 63] on li "All packages" at bounding box center [118, 66] width 184 height 13
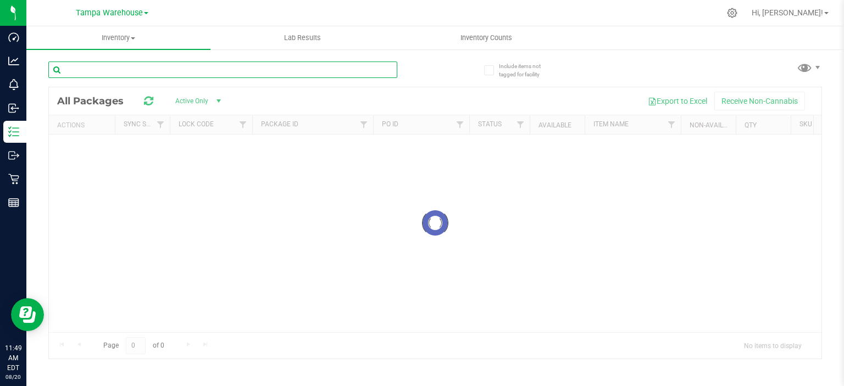
click at [236, 64] on input "text" at bounding box center [222, 70] width 349 height 16
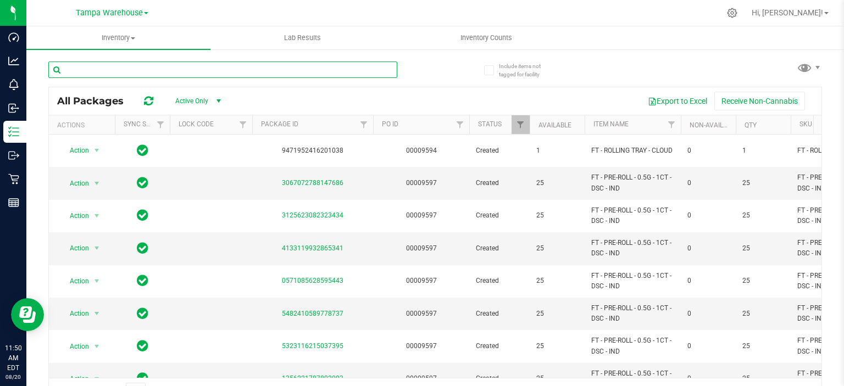
click at [285, 70] on input "text" at bounding box center [222, 70] width 349 height 16
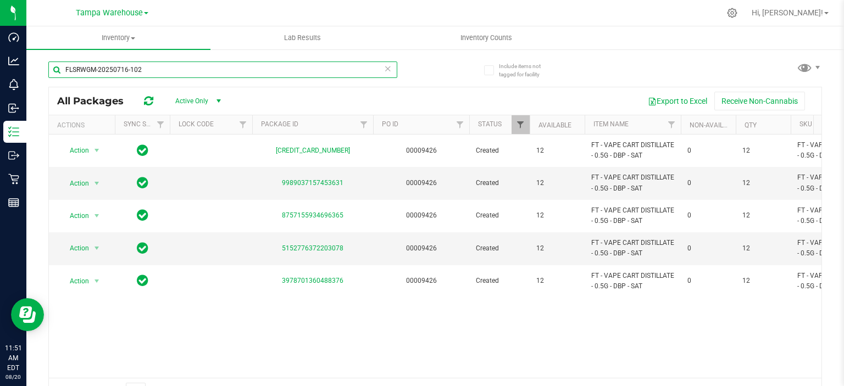
type input "FLSRWGM-20250716-102"
click at [520, 125] on span "Filter" at bounding box center [520, 124] width 9 height 9
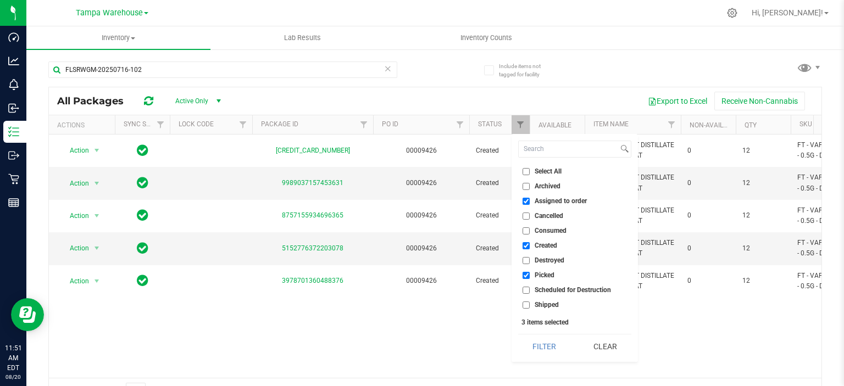
click at [535, 174] on span "Select All" at bounding box center [548, 171] width 27 height 7
click at [530, 174] on input "Select All" at bounding box center [526, 171] width 7 height 7
checkbox input "true"
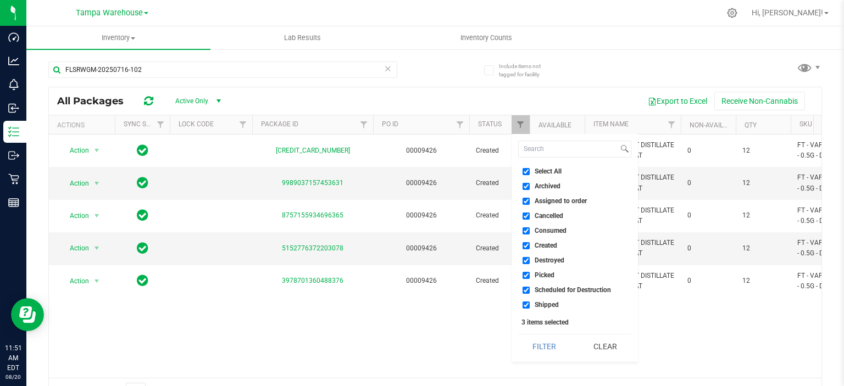
checkbox input "true"
click at [556, 342] on button "Filter" at bounding box center [544, 347] width 53 height 24
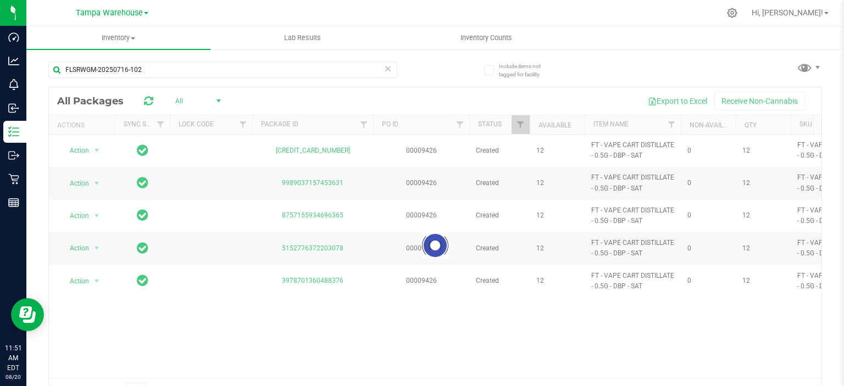
click at [370, 332] on div at bounding box center [435, 245] width 773 height 317
click at [308, 300] on div at bounding box center [435, 245] width 773 height 317
click at [338, 336] on div at bounding box center [435, 245] width 773 height 317
